Goal: Register for event/course

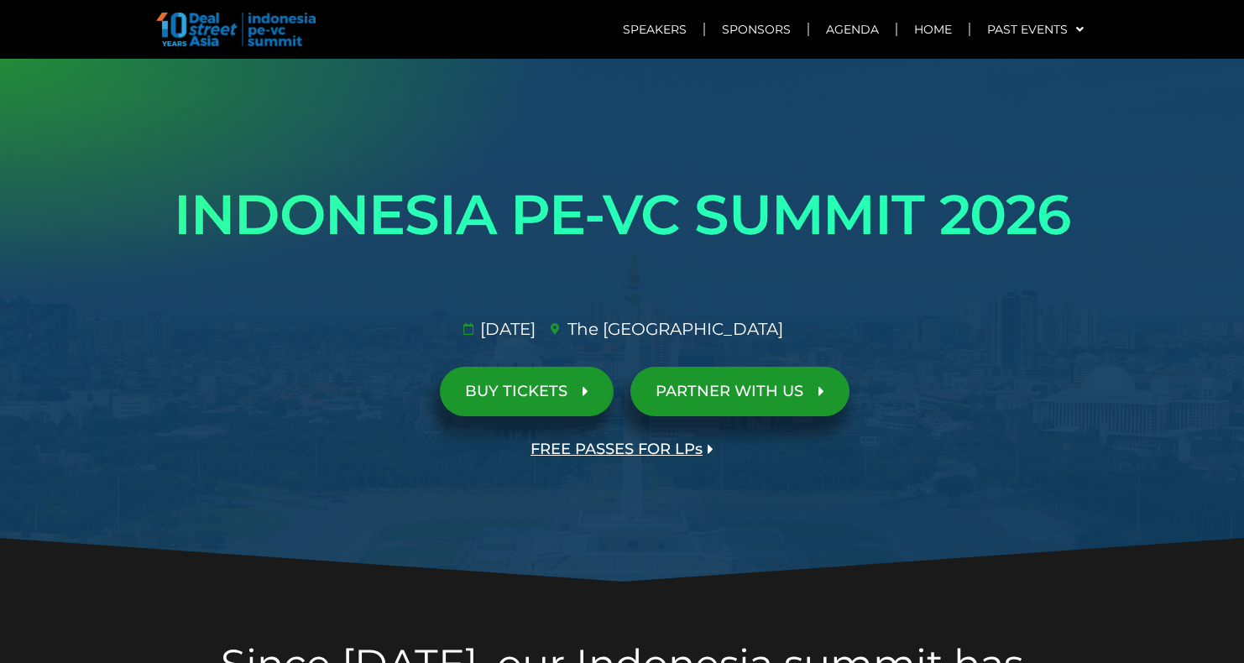
click at [504, 390] on span "BUY TICKETS" at bounding box center [516, 392] width 102 height 16
click at [565, 391] on span "BUY TICKETS" at bounding box center [516, 392] width 102 height 16
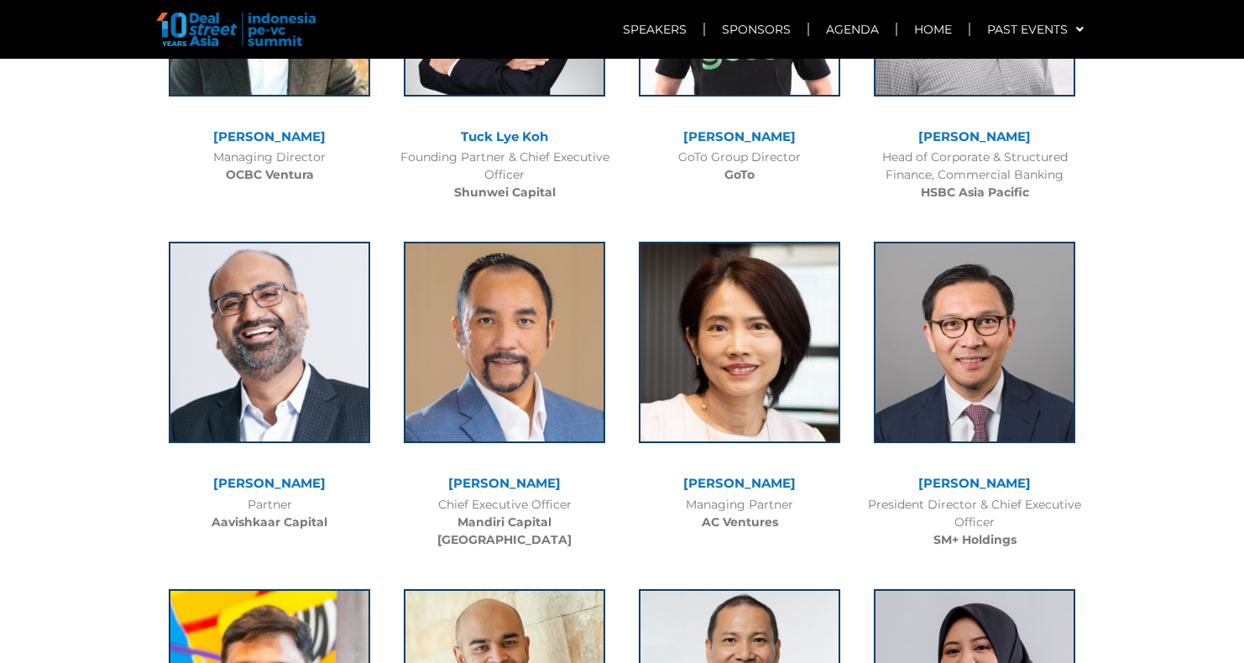
scroll to position [4704, 0]
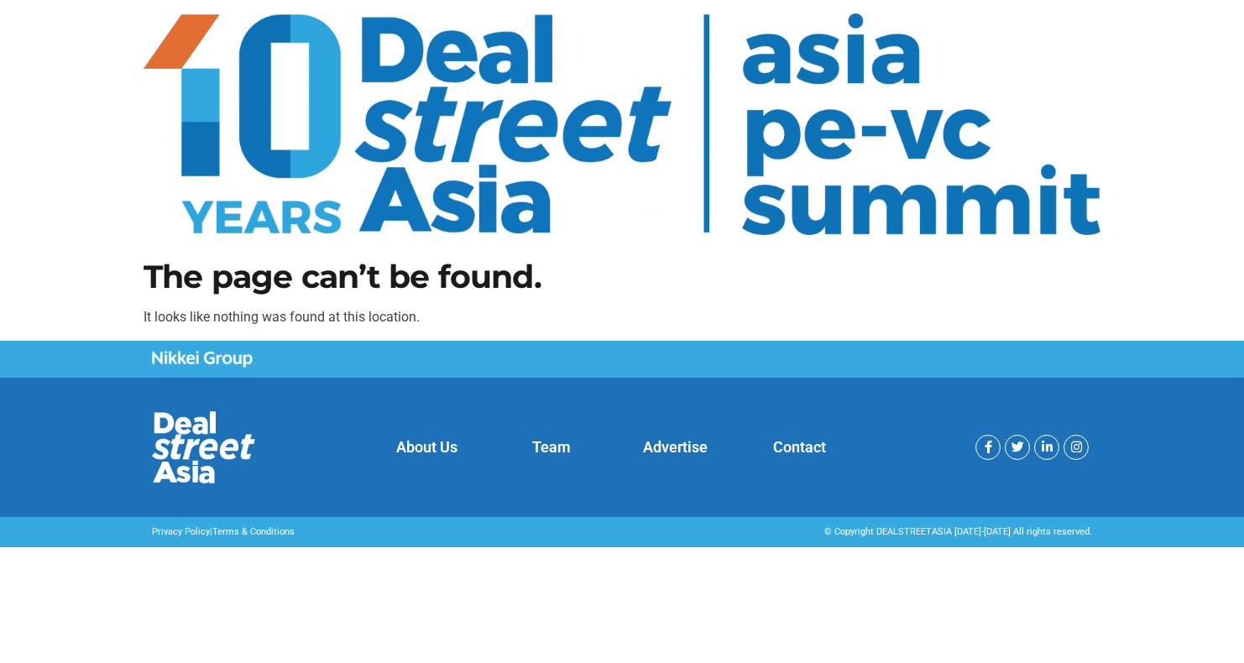
click at [469, 57] on img at bounding box center [622, 124] width 957 height 222
